Goal: Task Accomplishment & Management: Manage account settings

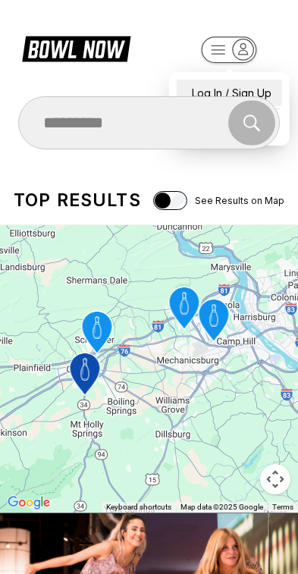
click at [248, 80] on div "Log In / Sign Up" at bounding box center [229, 93] width 105 height 27
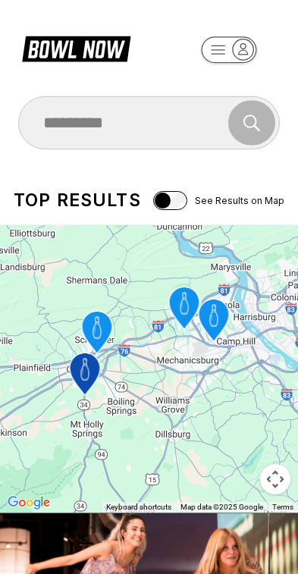
select select "**"
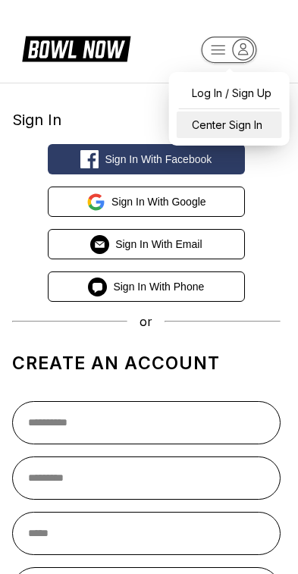
click at [260, 130] on div "Center Sign In" at bounding box center [229, 124] width 105 height 27
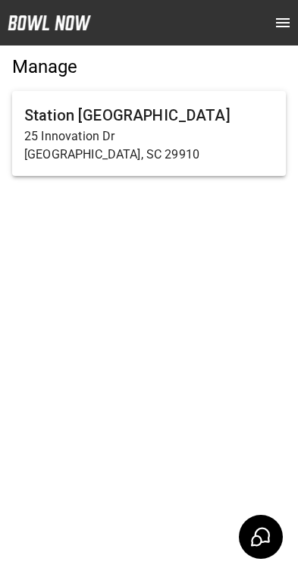
click at [233, 132] on p "25 Innovation Dr" at bounding box center [148, 136] width 249 height 18
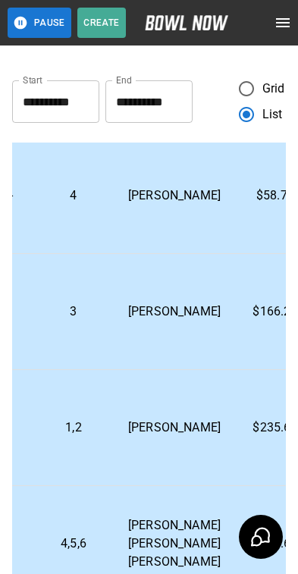
scroll to position [183, 405]
click at [233, 430] on td "$235.67" at bounding box center [275, 427] width 85 height 116
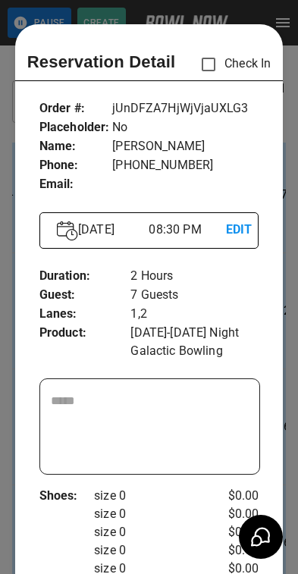
scroll to position [24, 0]
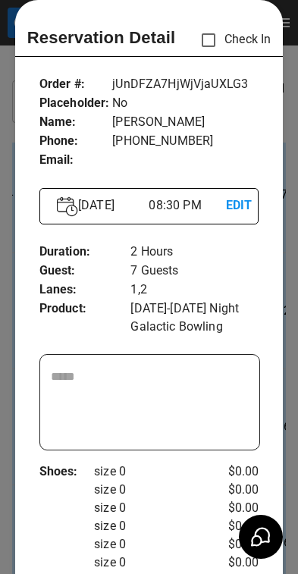
click at [288, 317] on div at bounding box center [149, 287] width 298 height 574
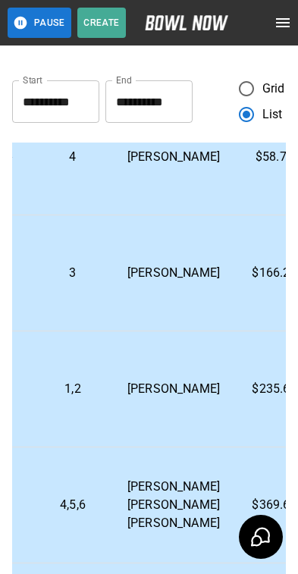
scroll to position [220, 405]
